Goal: Information Seeking & Learning: Learn about a topic

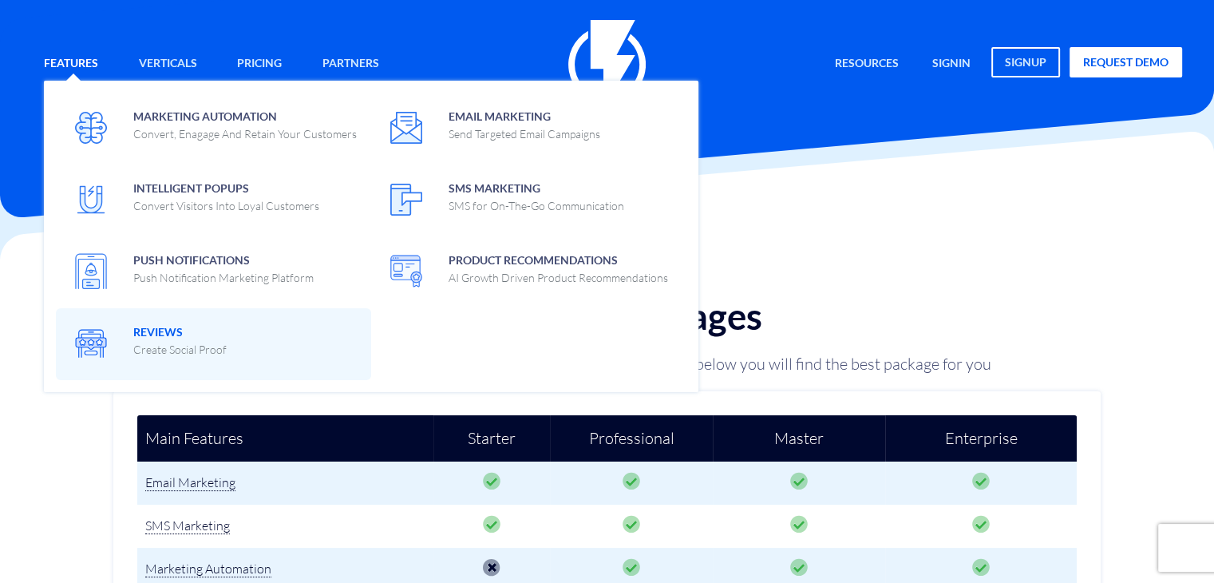
click at [141, 330] on span "Reviews Create Social Proof" at bounding box center [179, 339] width 93 height 38
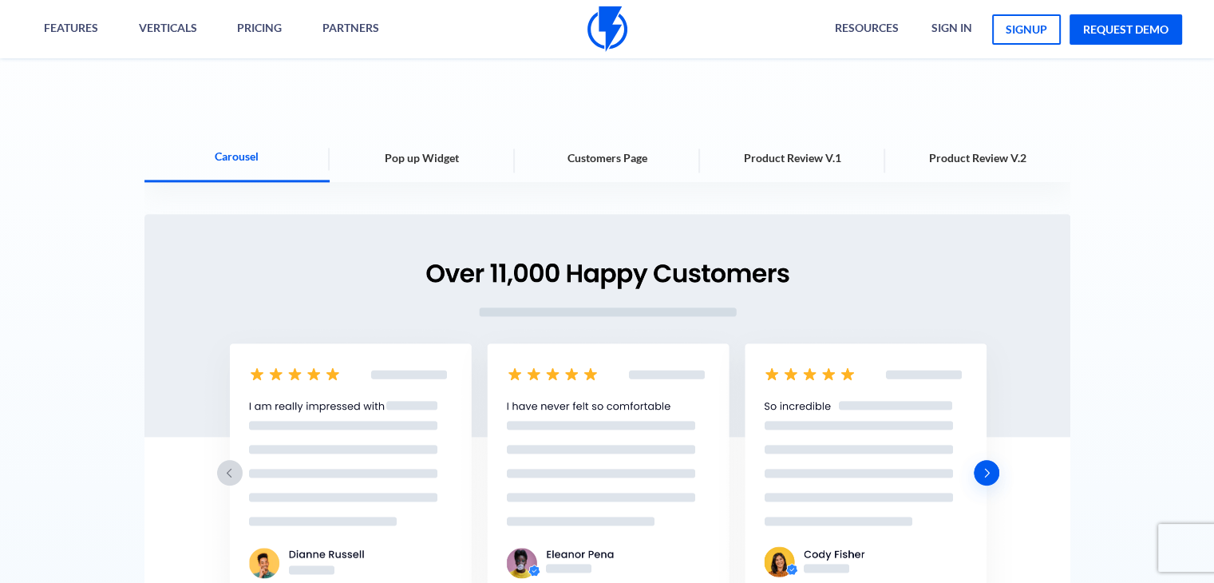
scroll to position [2195, 0]
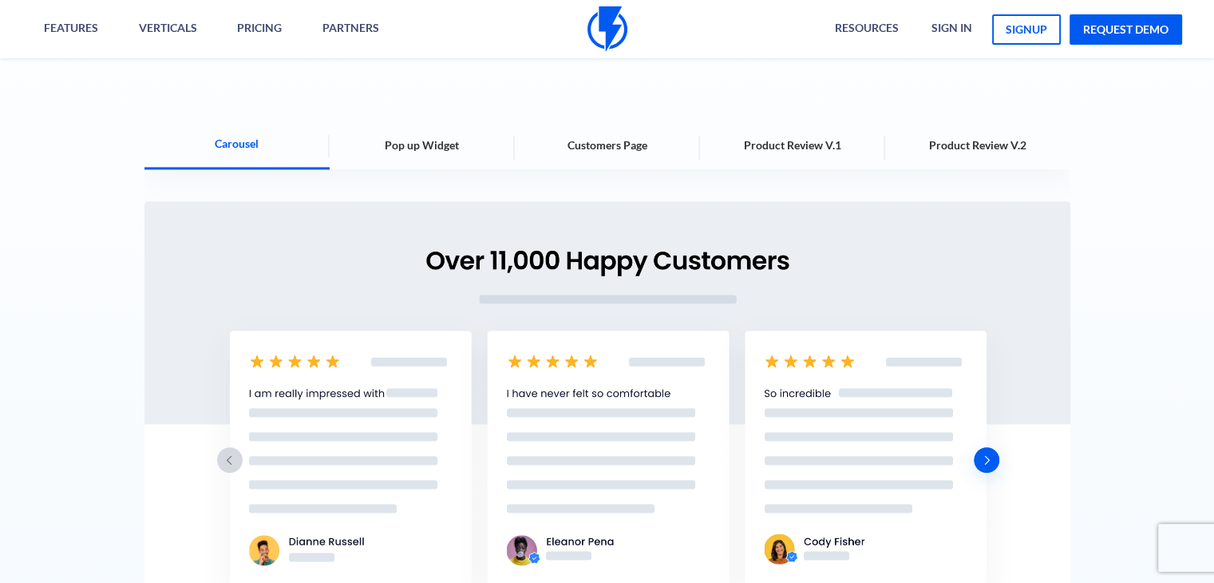
click at [453, 142] on span "Pop up Widget" at bounding box center [422, 145] width 74 height 16
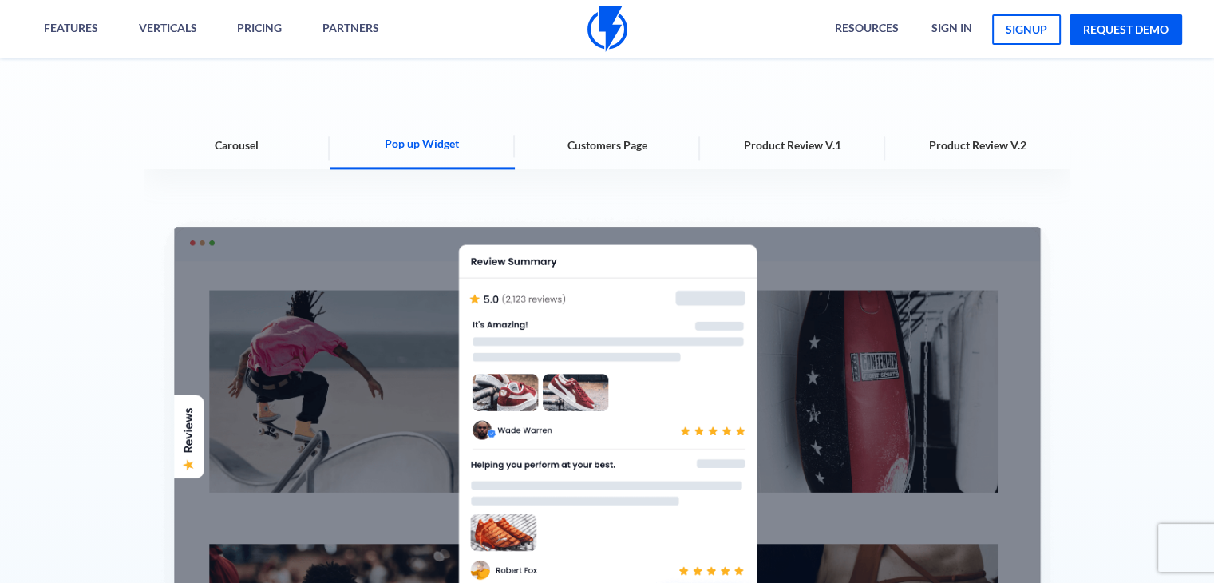
click at [574, 144] on span "Customers Page" at bounding box center [608, 145] width 80 height 16
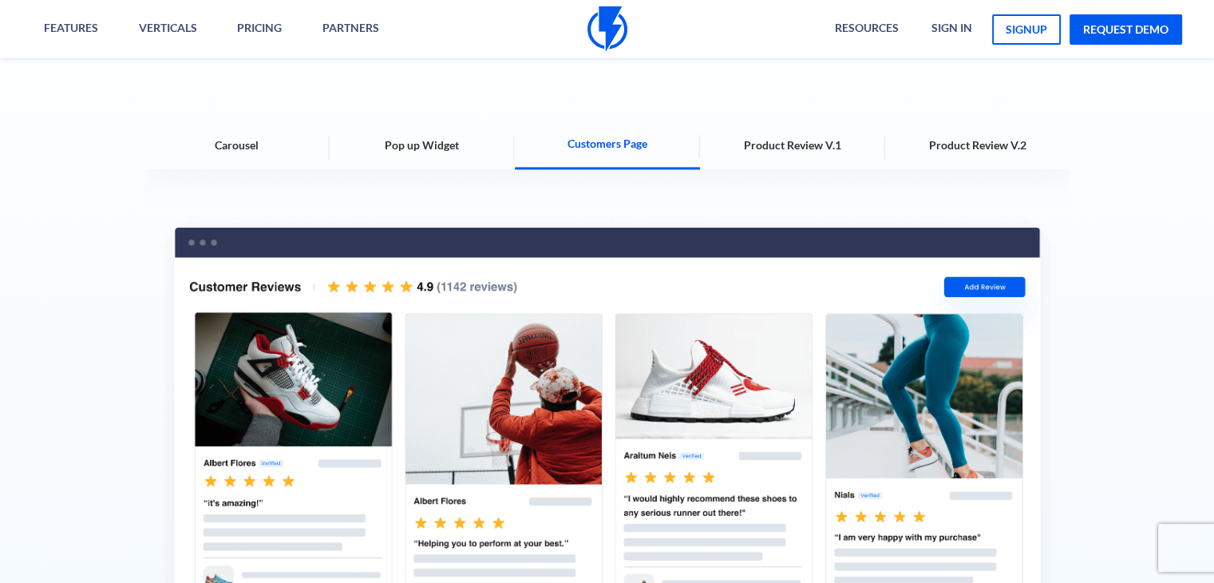
click at [798, 144] on span "Product Review V.1" at bounding box center [792, 145] width 97 height 16
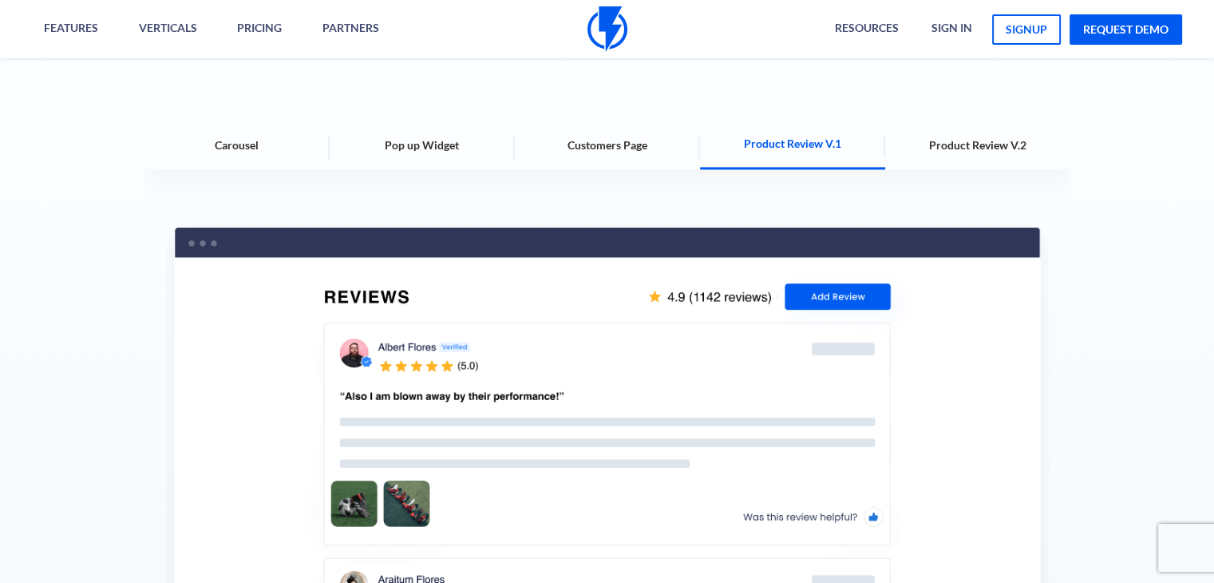
click at [975, 138] on span "Product Review V.2" at bounding box center [977, 145] width 97 height 16
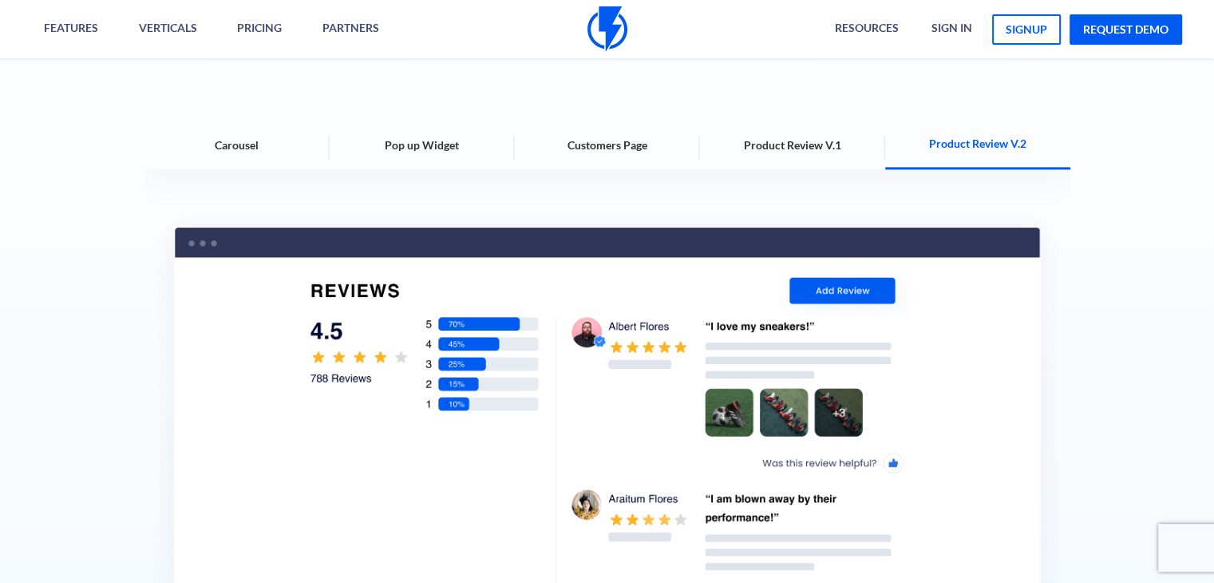
click at [817, 135] on div "Product Review V.1" at bounding box center [792, 145] width 185 height 48
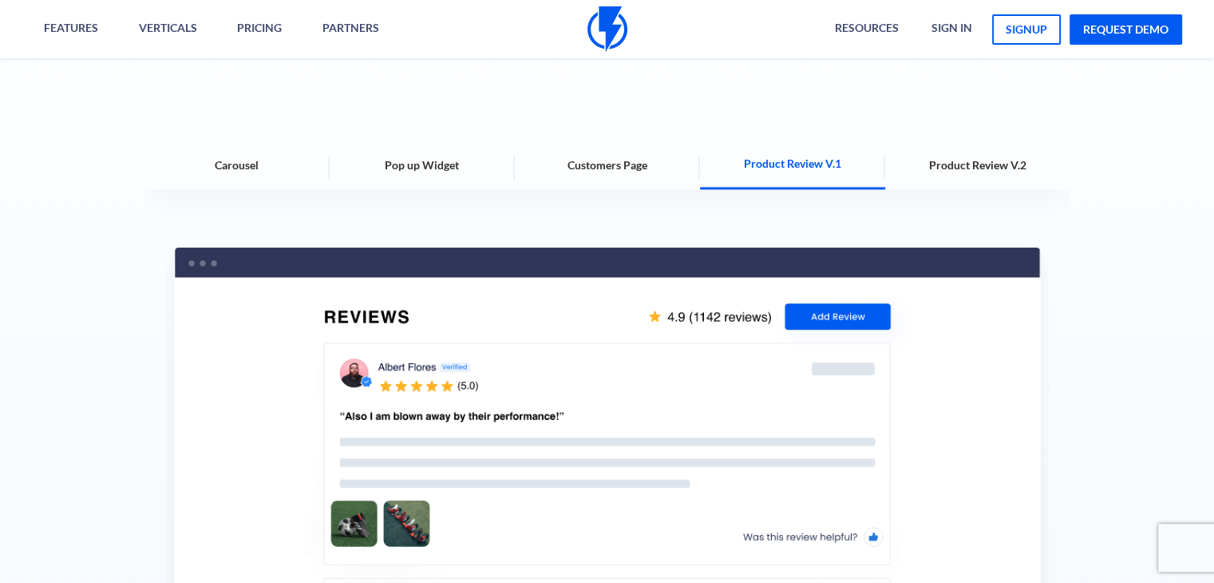
scroll to position [2175, 0]
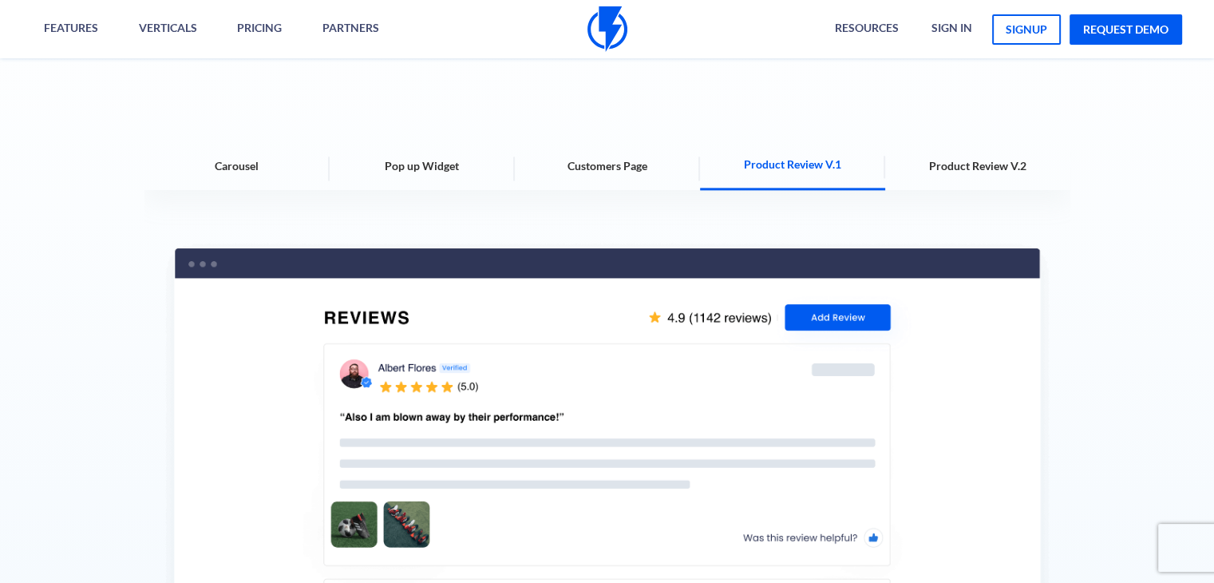
click at [604, 166] on span "Customers Page" at bounding box center [608, 166] width 80 height 16
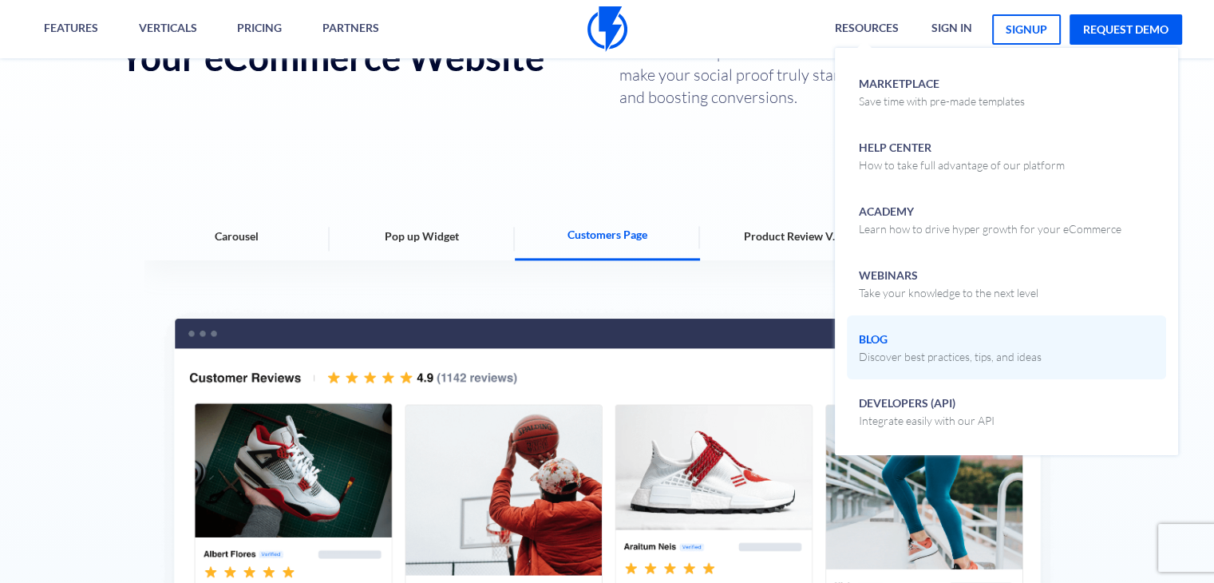
scroll to position [2095, 0]
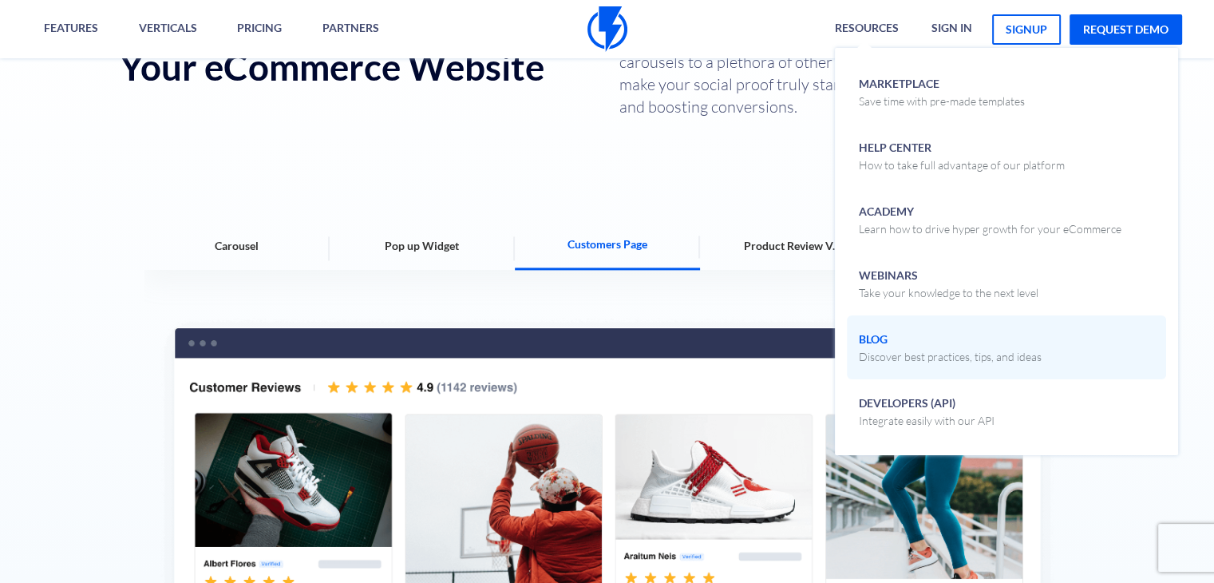
click at [887, 334] on span "Blog Discover best practices, tips, and ideas" at bounding box center [950, 346] width 183 height 38
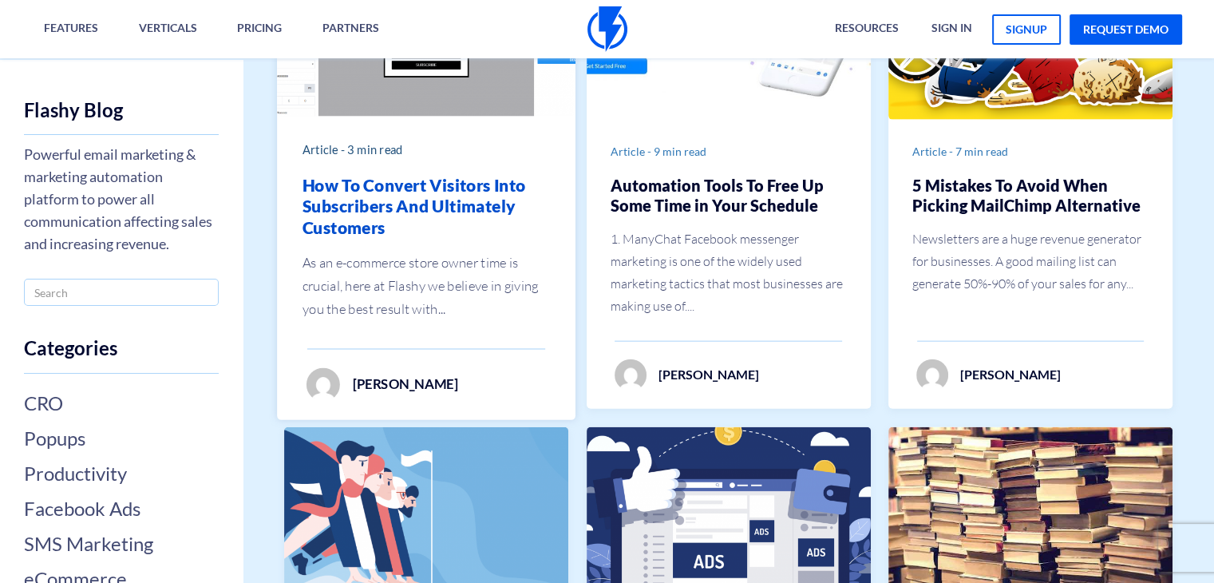
scroll to position [3647, 0]
